Goal: Transaction & Acquisition: Purchase product/service

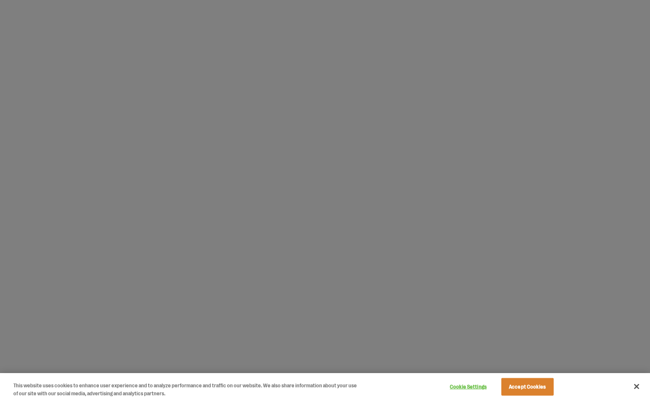
scroll to position [494, 0]
click at [630, 320] on div at bounding box center [325, 201] width 650 height 402
click at [631, 321] on div at bounding box center [325, 201] width 650 height 402
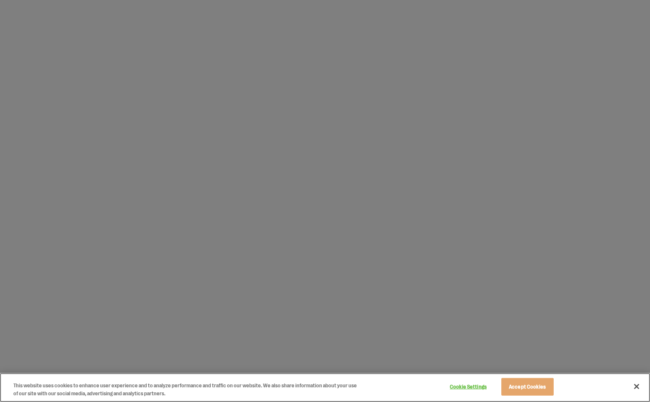
click at [530, 387] on button "Accept Cookies" at bounding box center [527, 387] width 52 height 18
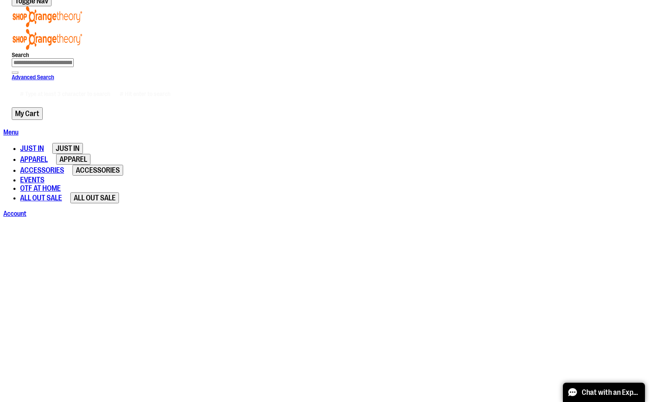
scroll to position [0, 0]
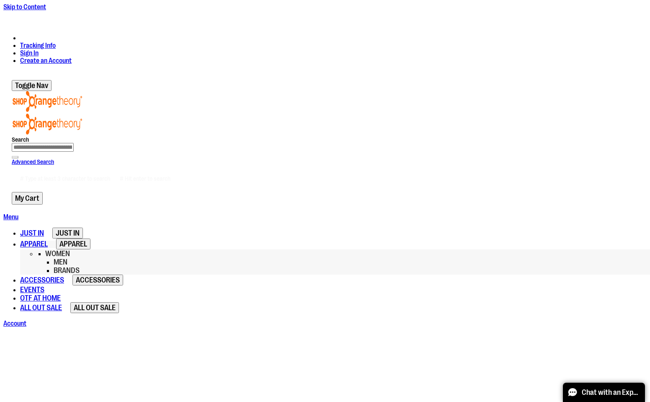
click at [48, 240] on span "APPAREL" at bounding box center [34, 244] width 28 height 8
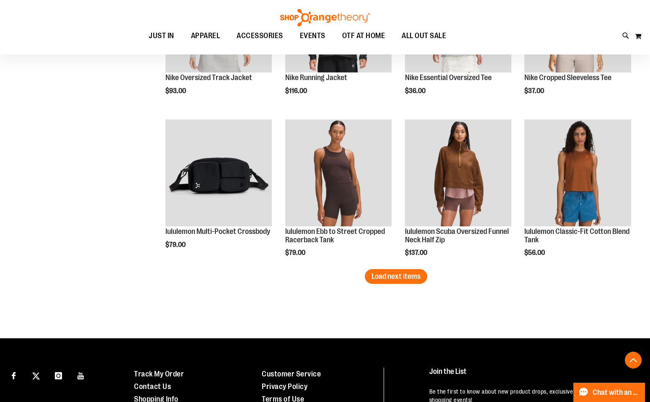
scroll to position [1287, 0]
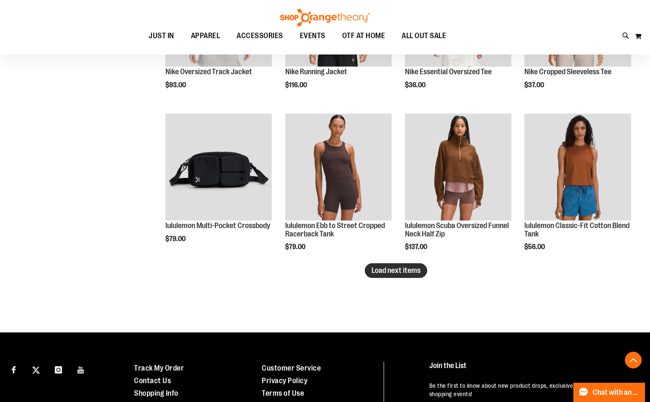
click at [390, 270] on span "Load next items" at bounding box center [396, 270] width 49 height 8
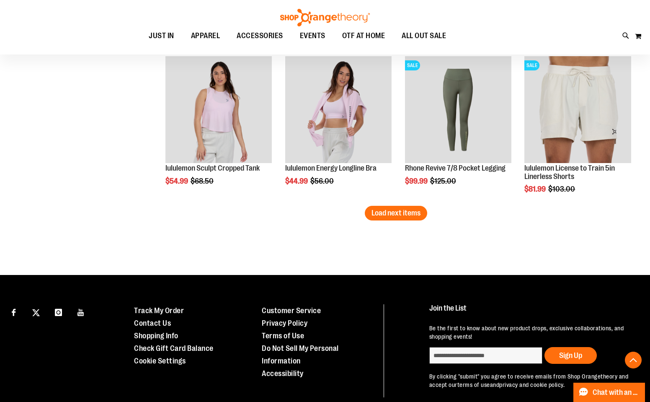
scroll to position [1794, 0]
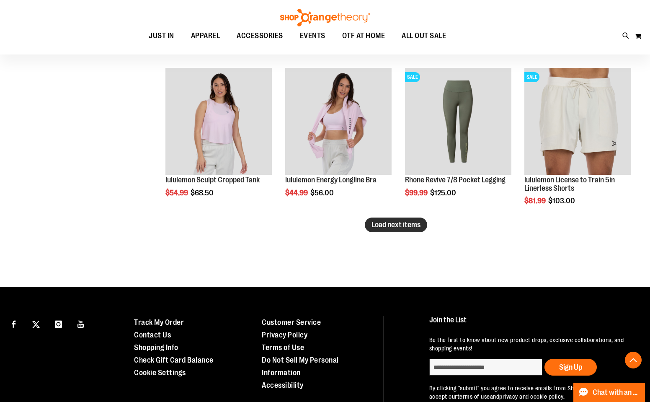
click at [403, 226] on span "Load next items" at bounding box center [396, 224] width 49 height 8
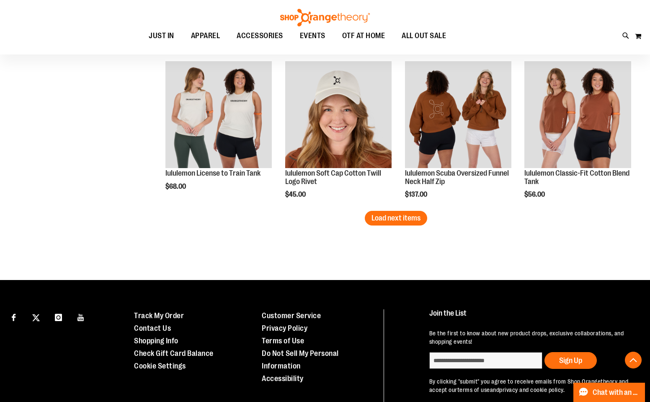
scroll to position [2270, 0]
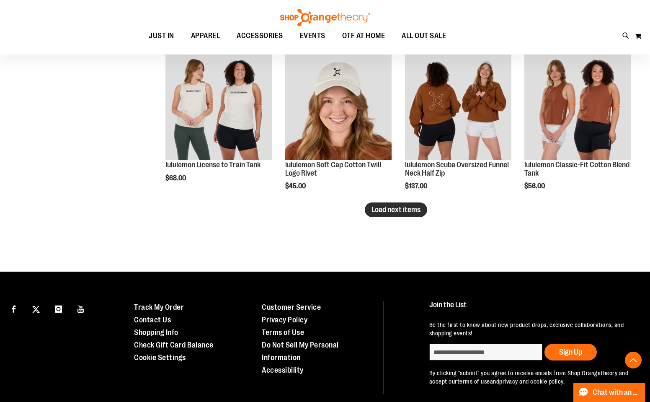
click at [407, 211] on span "Load next items" at bounding box center [396, 209] width 49 height 8
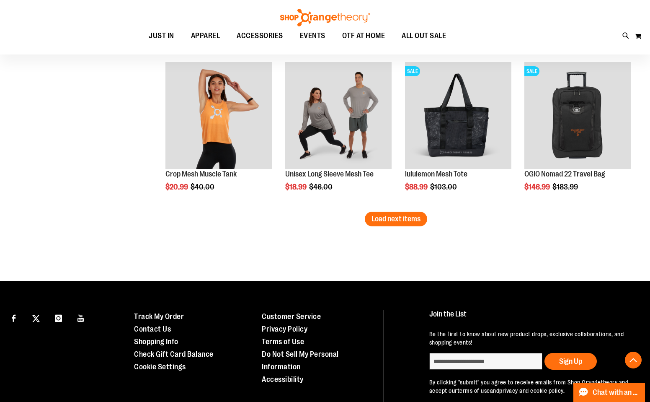
scroll to position [2735, 0]
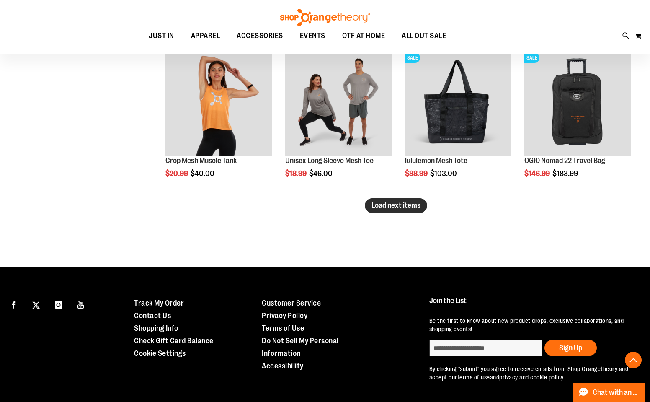
click at [401, 203] on span "Load next items" at bounding box center [396, 205] width 49 height 8
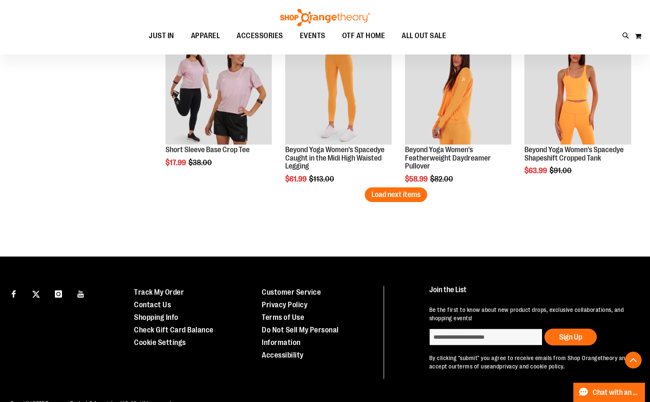
scroll to position [3226, 0]
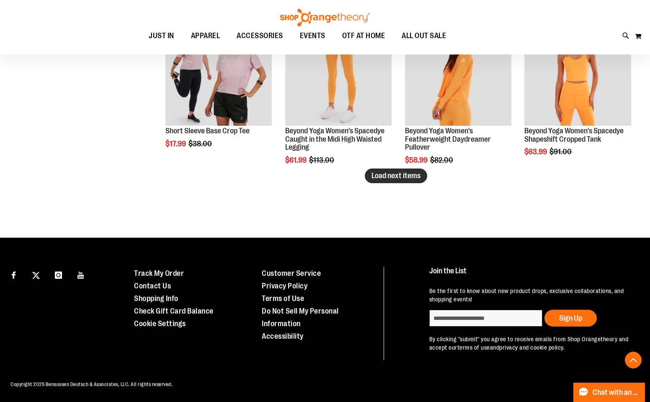
click at [397, 171] on span "Load next items" at bounding box center [396, 175] width 49 height 8
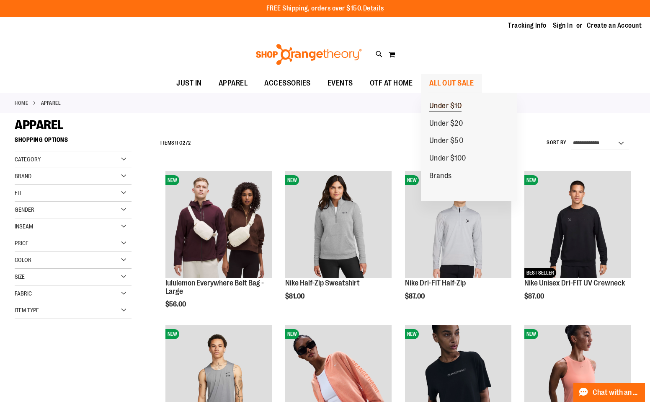
click at [442, 104] on span "Under $10" at bounding box center [445, 106] width 33 height 10
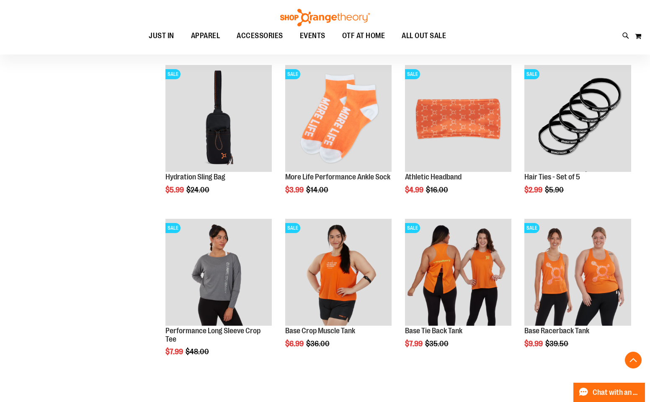
scroll to position [261, 0]
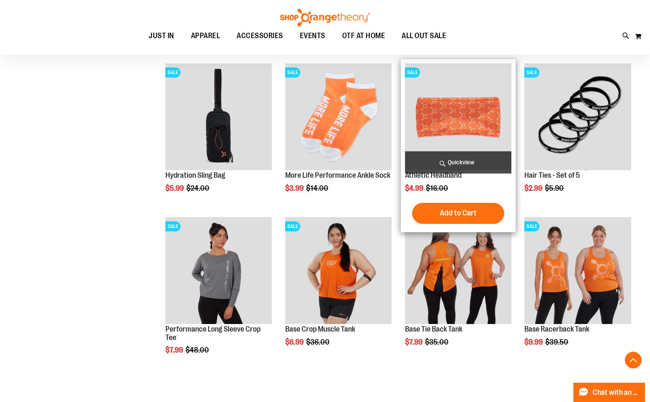
click at [455, 106] on img "product" at bounding box center [458, 116] width 106 height 106
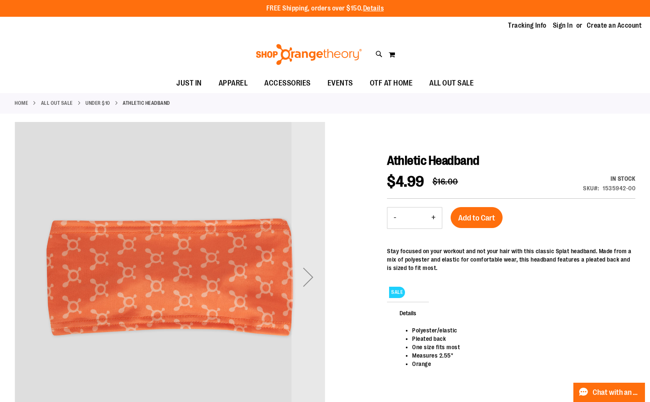
click at [435, 216] on button "+" at bounding box center [433, 217] width 17 height 21
type input "*"
